Goal: Task Accomplishment & Management: Complete application form

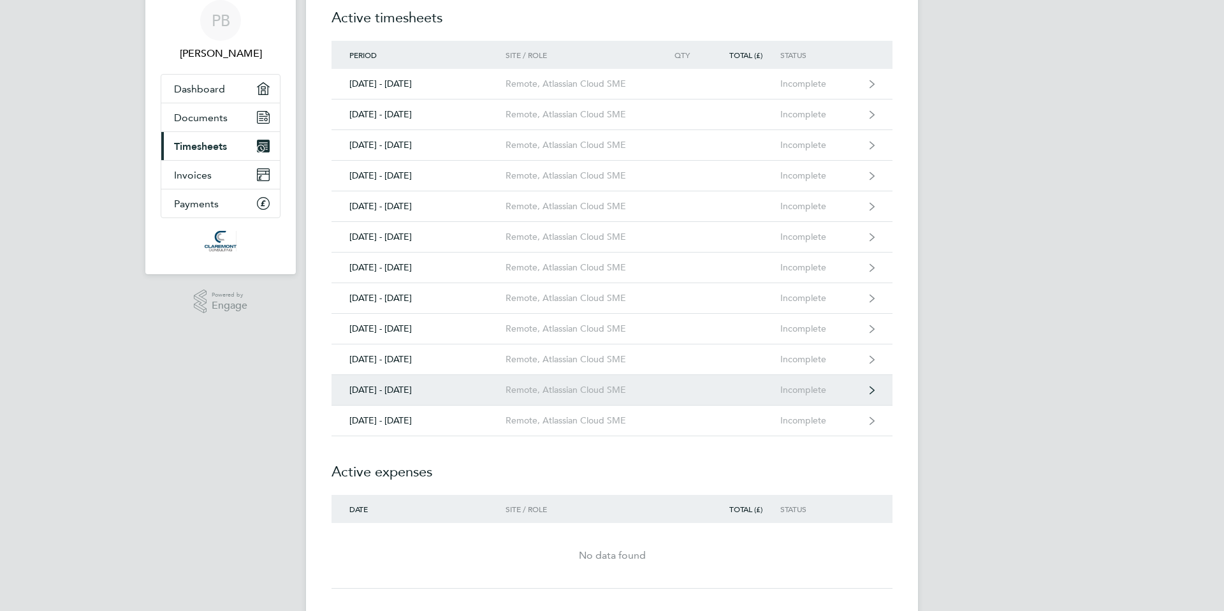
scroll to position [62, 0]
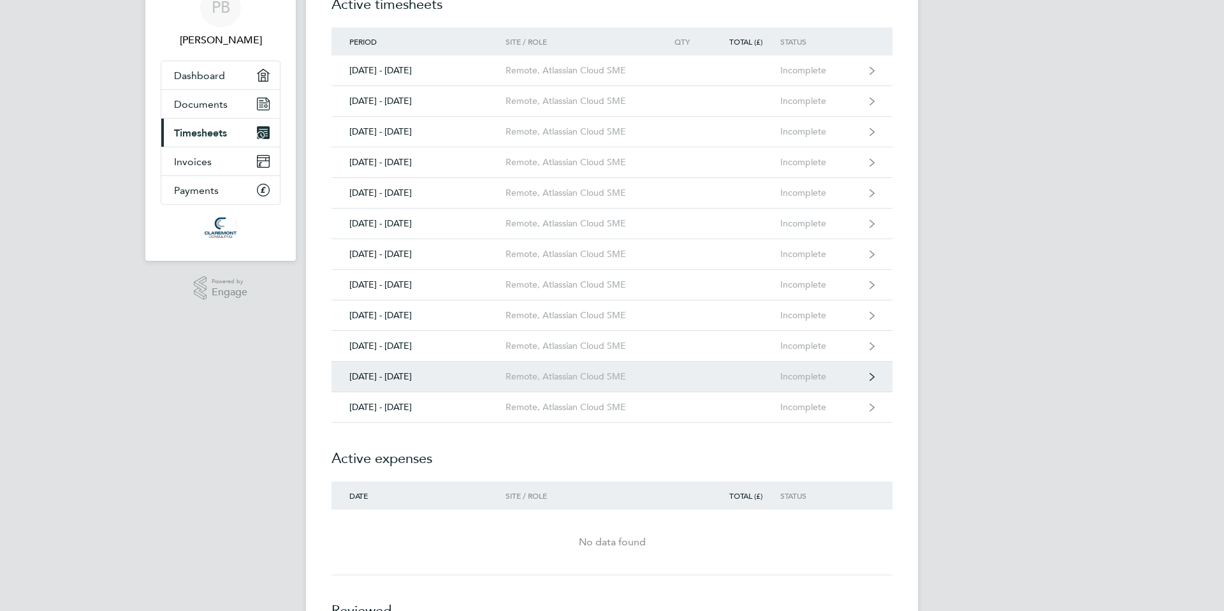
click at [574, 379] on div "Remote, Atlassian Cloud SME" at bounding box center [579, 376] width 146 height 11
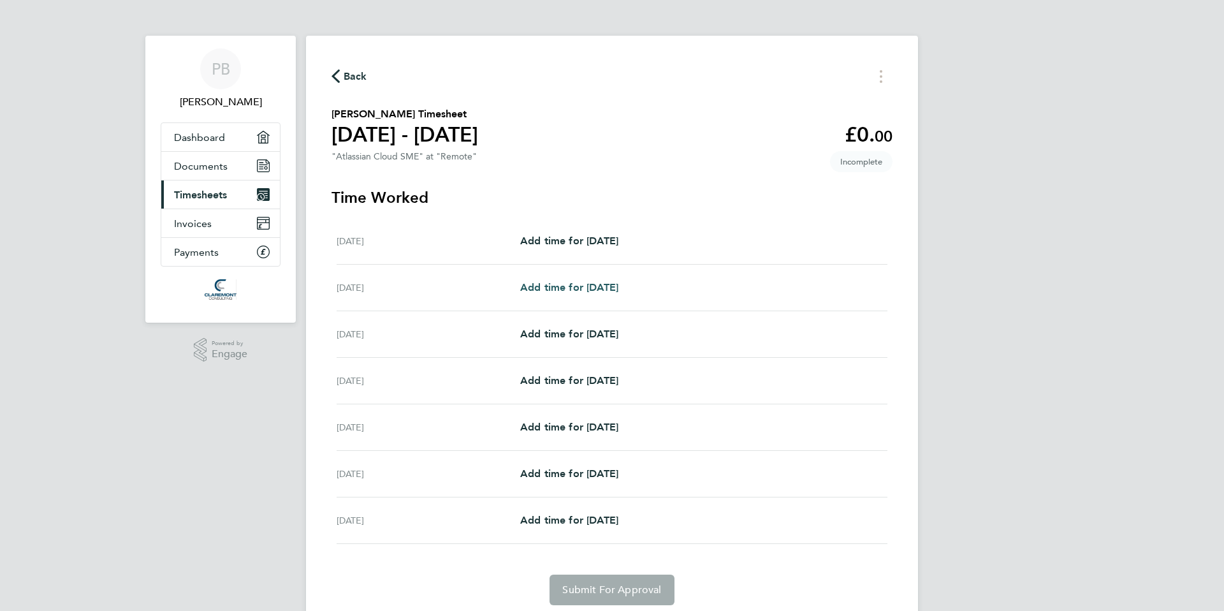
click at [580, 286] on span "Add time for [DATE]" at bounding box center [569, 287] width 98 height 12
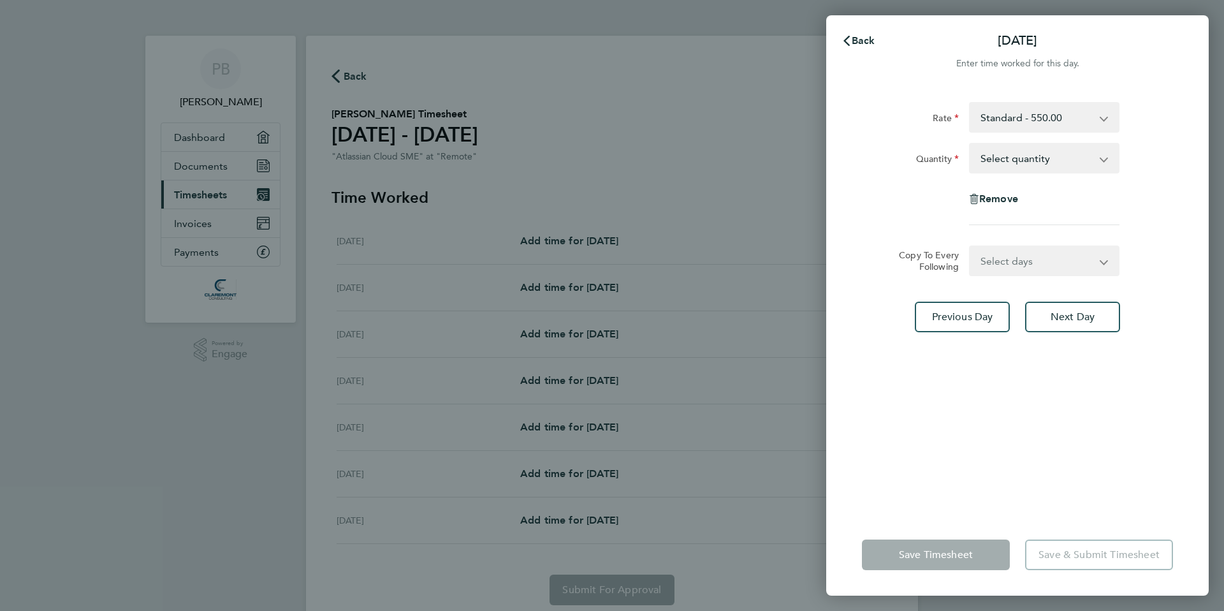
click at [1024, 161] on select "Select quantity 0.5 1" at bounding box center [1037, 158] width 133 height 28
select select "1"
click at [971, 144] on select "Select quantity 0.5 1" at bounding box center [1037, 158] width 133 height 28
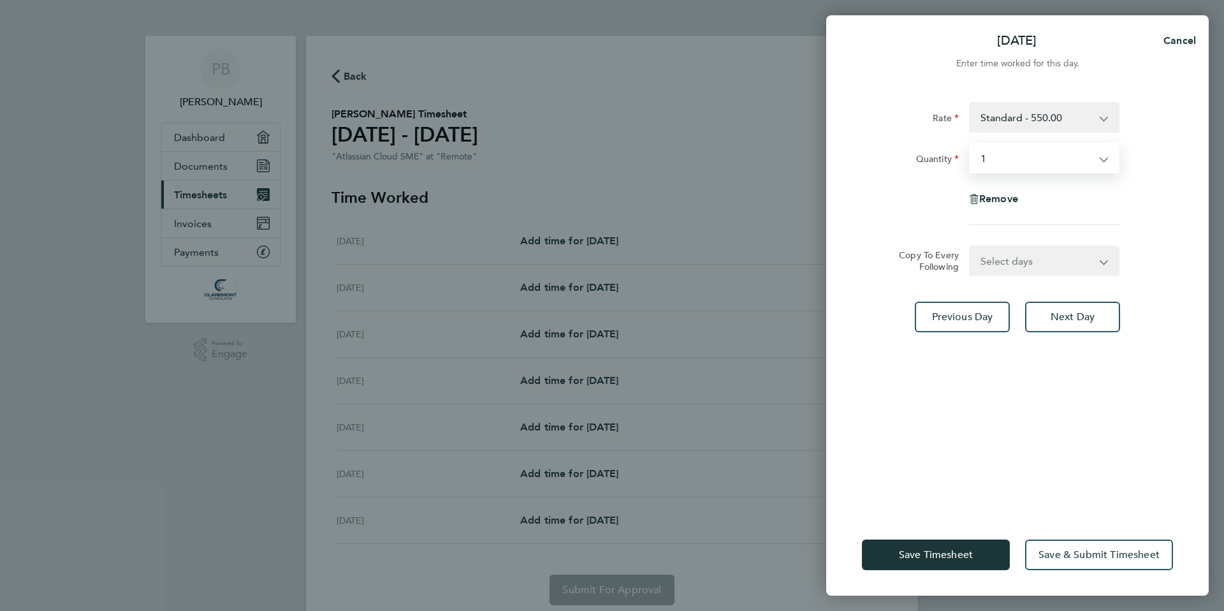
click at [1039, 265] on select "Select days Day Weekday (Mon-Fri) Weekend (Sat-Sun) [DATE] [DATE] [DATE] [DATE]…" at bounding box center [1038, 261] width 134 height 28
select select "WEEKDAY"
click at [971, 247] on select "Select days Day Weekday (Mon-Fri) Weekend (Sat-Sun) [DATE] [DATE] [DATE] [DATE]…" at bounding box center [1038, 261] width 134 height 28
select select "[DATE]"
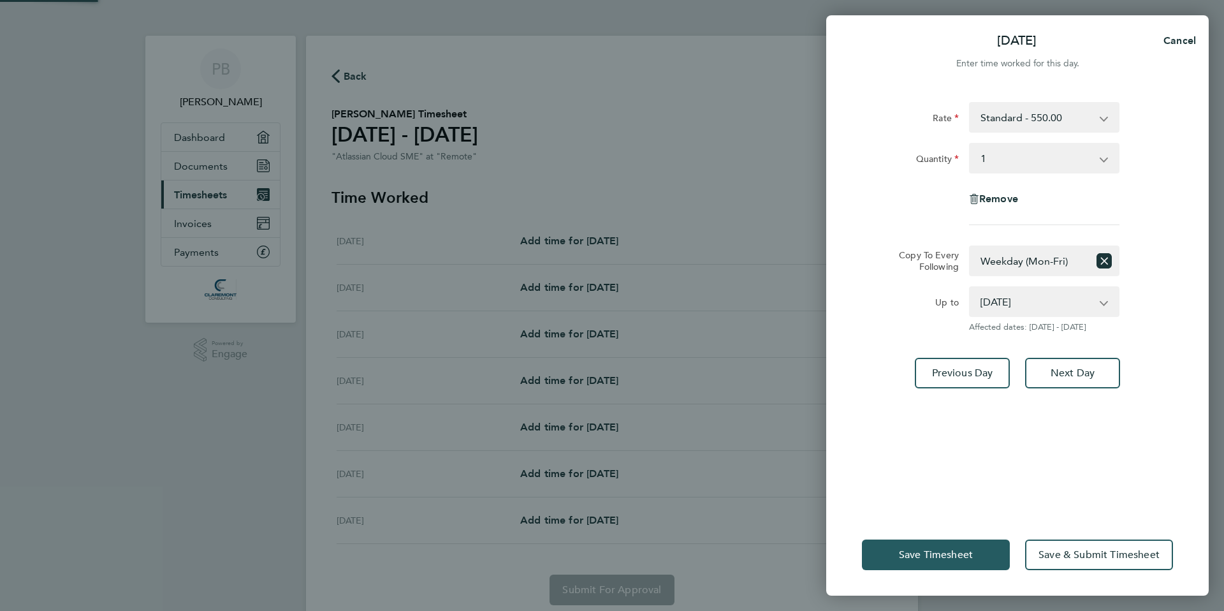
click at [948, 561] on span "Save Timesheet" at bounding box center [936, 554] width 74 height 13
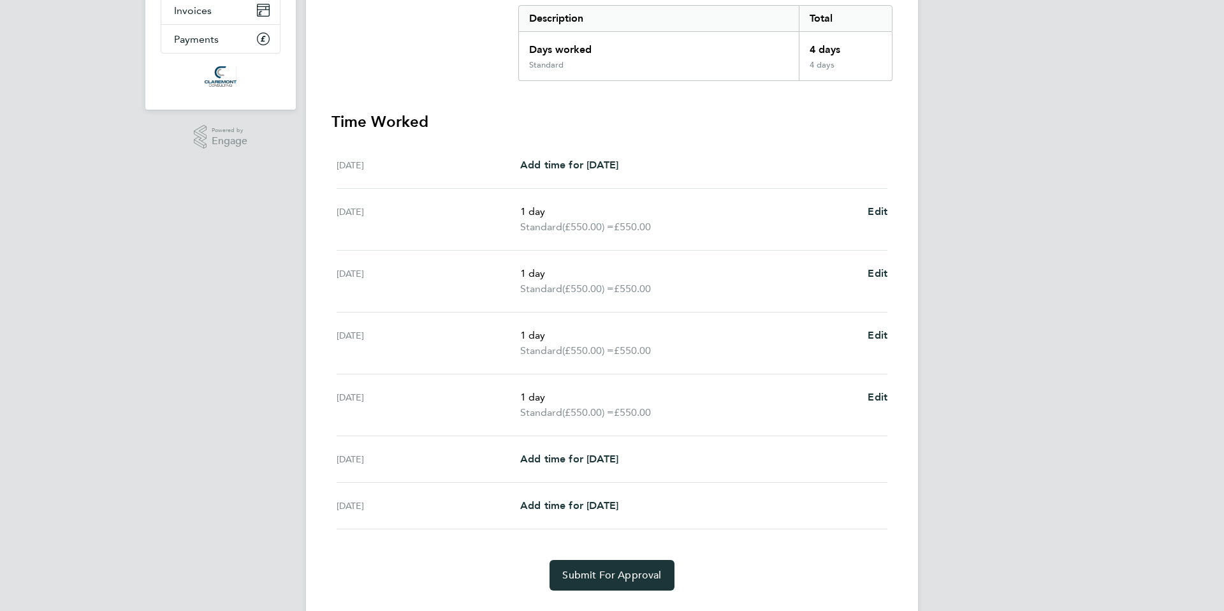
scroll to position [244, 0]
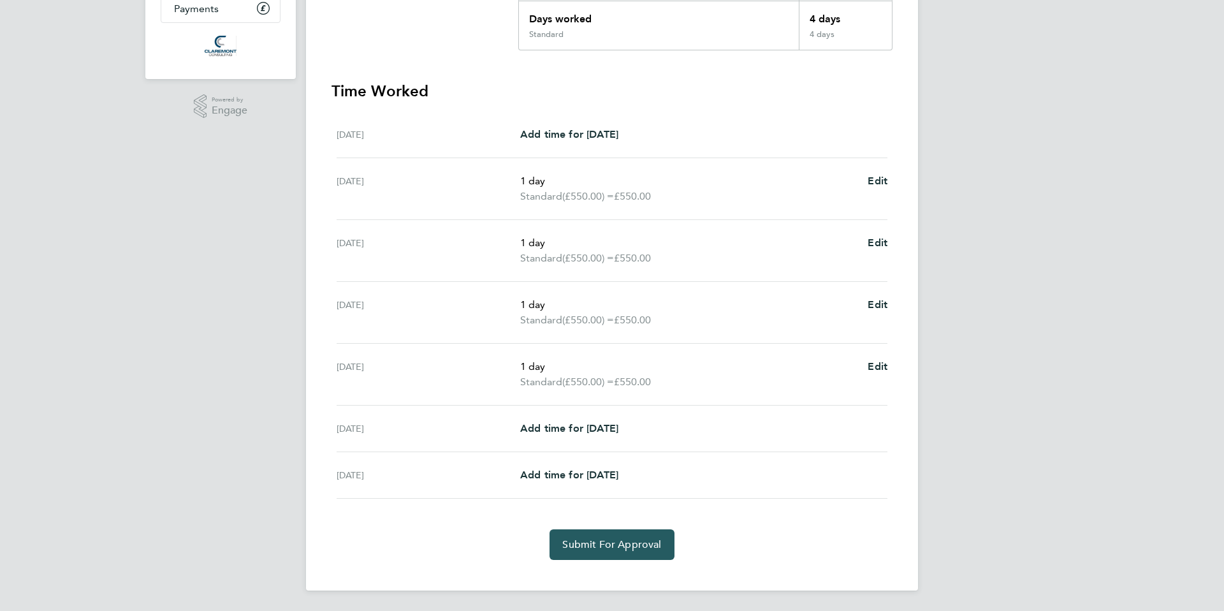
click at [612, 545] on span "Submit For Approval" at bounding box center [611, 544] width 99 height 13
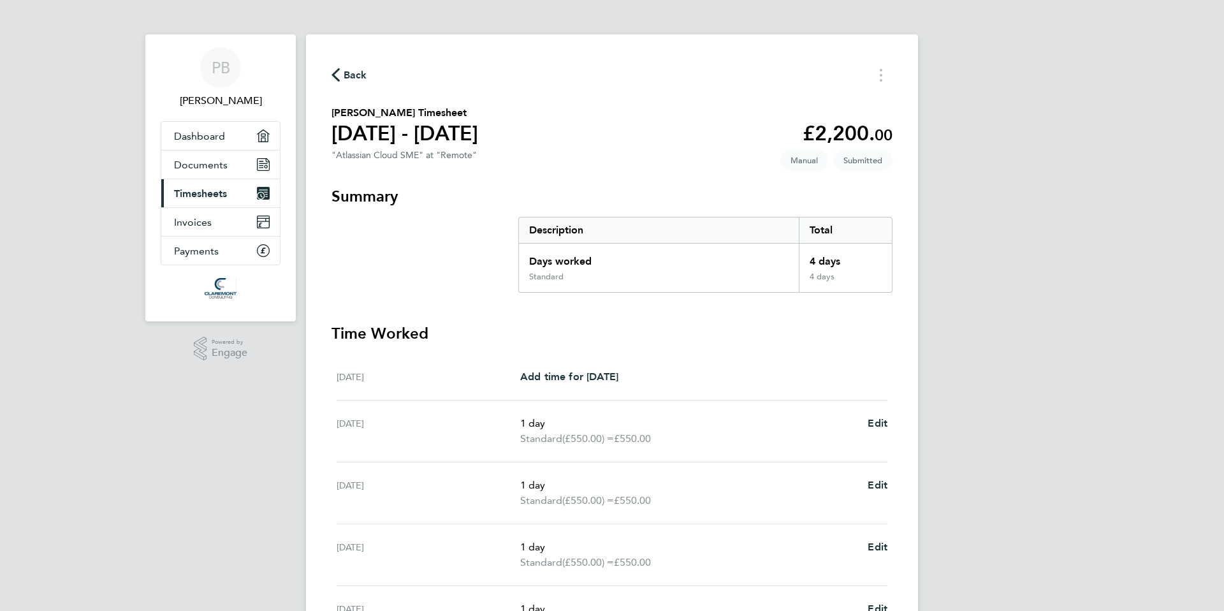
scroll to position [0, 0]
click at [345, 71] on span "Back" at bounding box center [356, 76] width 24 height 15
